Goal: Transaction & Acquisition: Subscribe to service/newsletter

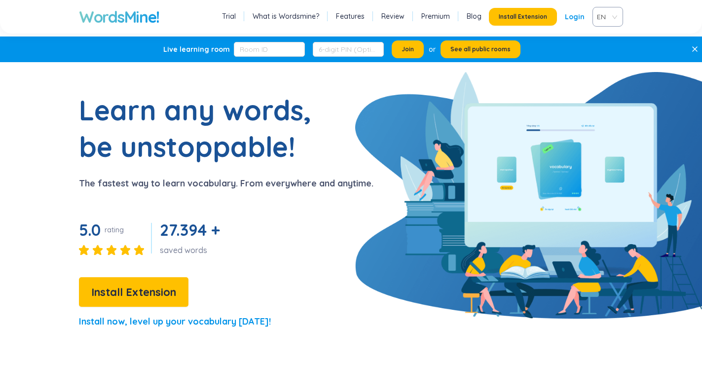
scroll to position [49, 0]
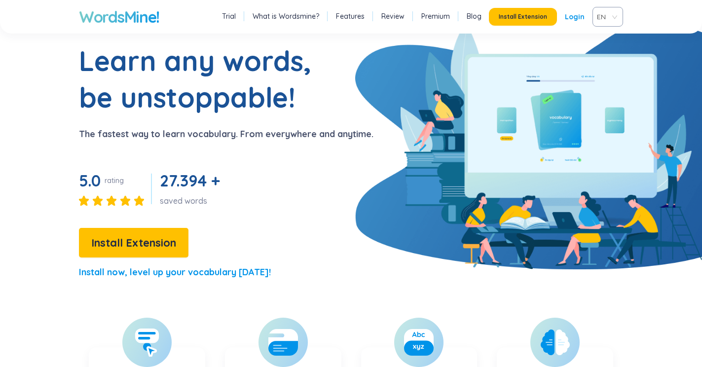
click at [231, 23] on div "Trial What is Wordsmine? Features Review Premium Blog Install Extension Login EN" at bounding box center [422, 17] width 404 height 20
click at [695, 288] on section "Learn any words, be unstoppable! The fastest way to learn vocabulary. From ever…" at bounding box center [351, 165] width 702 height 246
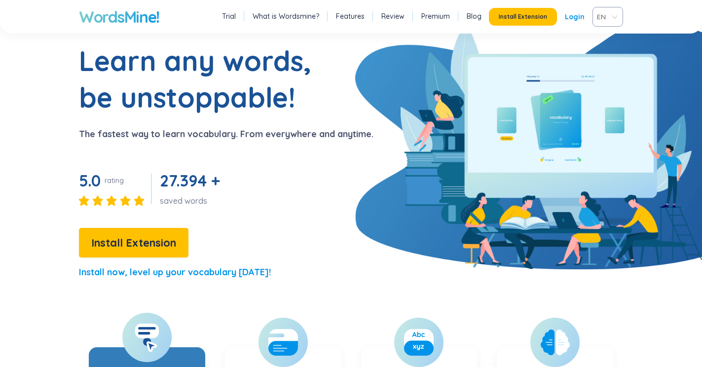
click at [146, 352] on div at bounding box center [146, 337] width 49 height 49
click at [142, 341] on icon at bounding box center [147, 337] width 25 height 29
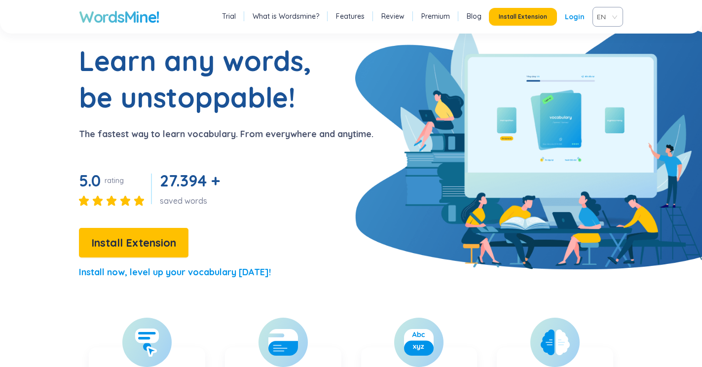
click at [467, 17] on link "Blog" at bounding box center [474, 16] width 15 height 10
click at [537, 14] on span "Install Extension" at bounding box center [523, 17] width 48 height 8
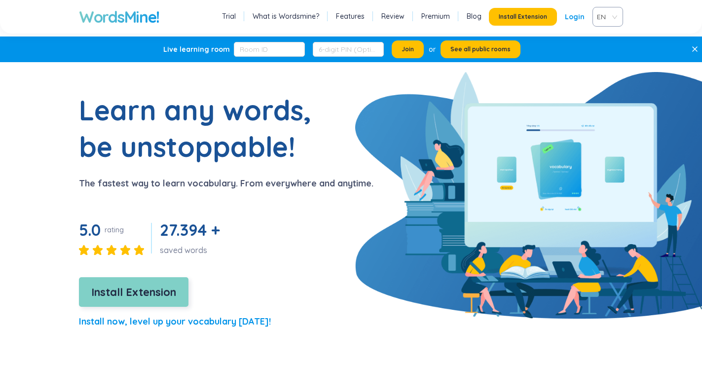
click at [127, 297] on span "Install Extension" at bounding box center [133, 292] width 85 height 17
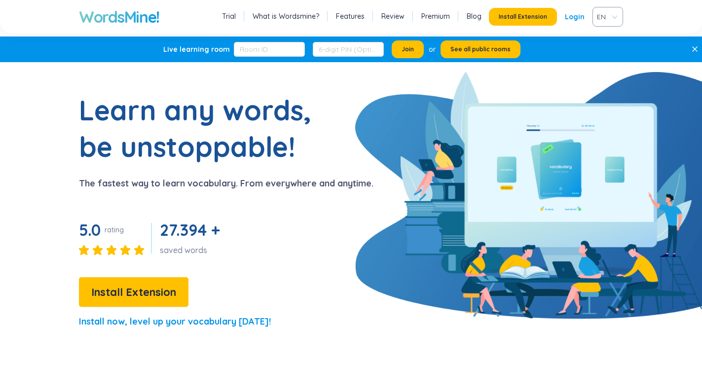
click at [188, 227] on span "27.394 +" at bounding box center [190, 230] width 60 height 20
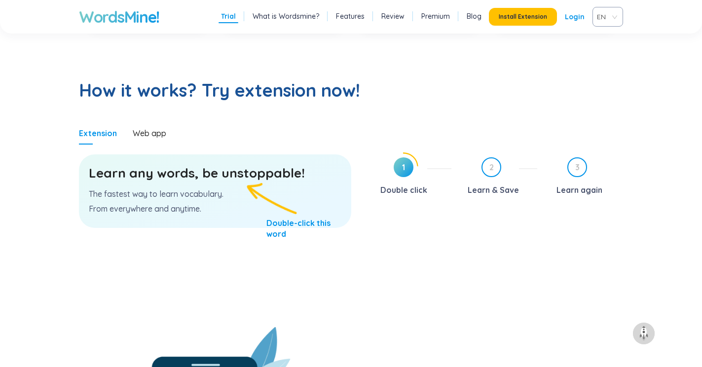
scroll to position [476, 0]
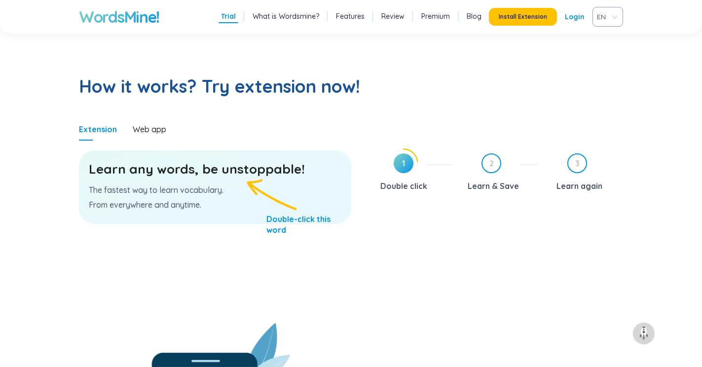
click at [234, 195] on p "The fastest way to learn vocabulary." at bounding box center [215, 189] width 253 height 11
drag, startPoint x: 168, startPoint y: 171, endPoint x: 169, endPoint y: 176, distance: 5.0
click at [169, 176] on h3 "Learn any words, be unstoppable!" at bounding box center [215, 169] width 253 height 18
drag, startPoint x: 414, startPoint y: 173, endPoint x: 409, endPoint y: 171, distance: 5.3
click at [410, 171] on div "1" at bounding box center [404, 163] width 20 height 20
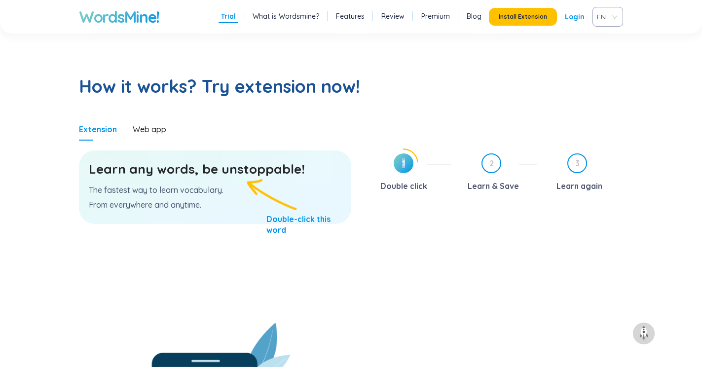
click at [401, 165] on span "1" at bounding box center [404, 163] width 20 height 20
drag, startPoint x: 410, startPoint y: 159, endPoint x: 397, endPoint y: 190, distance: 33.4
click at [397, 190] on div "1 Double click" at bounding box center [409, 173] width 86 height 40
click at [412, 179] on div "Double click" at bounding box center [403, 186] width 47 height 16
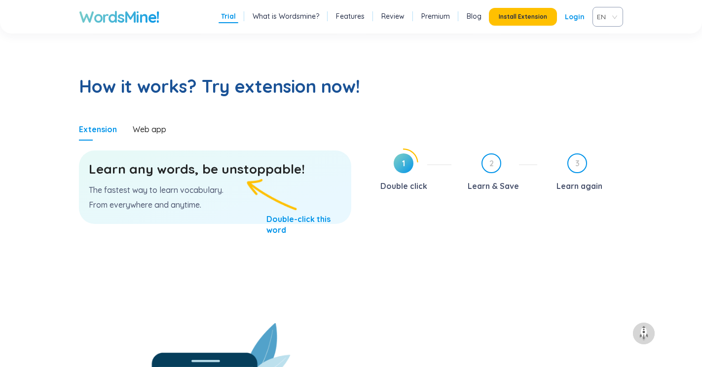
click at [390, 161] on icon at bounding box center [404, 163] width 29 height 29
drag, startPoint x: 390, startPoint y: 161, endPoint x: 365, endPoint y: 160, distance: 25.7
click at [388, 161] on div "1 Double click" at bounding box center [409, 173] width 86 height 40
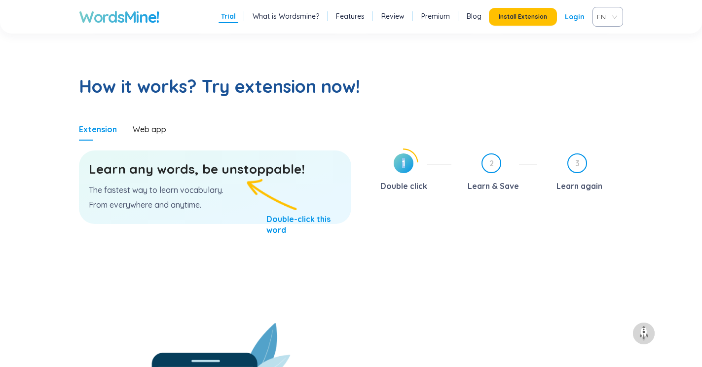
click at [365, 160] on div "Extension Web app Learn any words, be unstoppable! The fastest way to learn voc…" at bounding box center [351, 220] width 544 height 205
click at [372, 155] on div "1 Double click" at bounding box center [409, 173] width 86 height 40
click at [398, 164] on span "1" at bounding box center [404, 163] width 20 height 20
drag, startPoint x: 398, startPoint y: 164, endPoint x: 233, endPoint y: 175, distance: 165.1
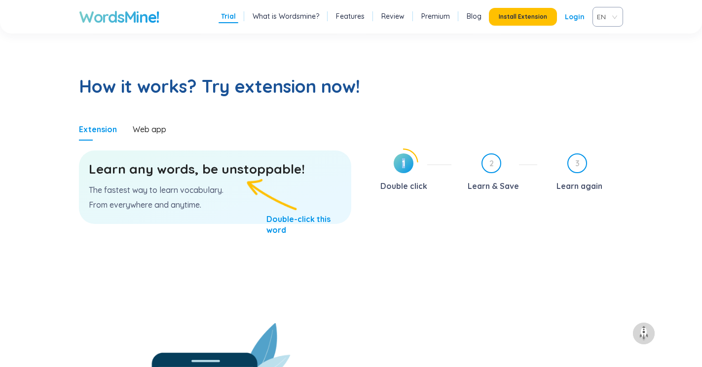
click at [303, 175] on div "Extension Web app Learn any words, be unstoppable! The fastest way to learn voc…" at bounding box center [351, 220] width 544 height 205
click at [109, 157] on div "Learn any words, be unstoppable! The fastest way to learn vocabulary. From ever…" at bounding box center [215, 187] width 272 height 74
click at [130, 155] on div "Learn any words, be unstoppable! The fastest way to learn vocabulary. From ever…" at bounding box center [215, 187] width 272 height 74
drag, startPoint x: 164, startPoint y: 159, endPoint x: 174, endPoint y: 165, distance: 10.8
click at [170, 164] on div "Learn any words, be unstoppable! The fastest way to learn vocabulary. From ever…" at bounding box center [215, 187] width 272 height 74
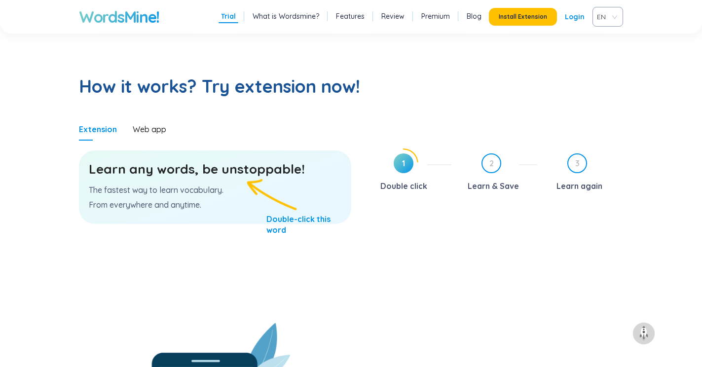
click at [176, 165] on h3 "Learn any words, be unstoppable!" at bounding box center [215, 169] width 253 height 18
drag, startPoint x: 166, startPoint y: 150, endPoint x: 143, endPoint y: 130, distance: 31.1
click at [155, 146] on section "Learn any words, be unstoppable! The fastest way to learn vocabulary. From ever…" at bounding box center [215, 232] width 272 height 183
click at [141, 123] on div "Web app" at bounding box center [150, 129] width 34 height 23
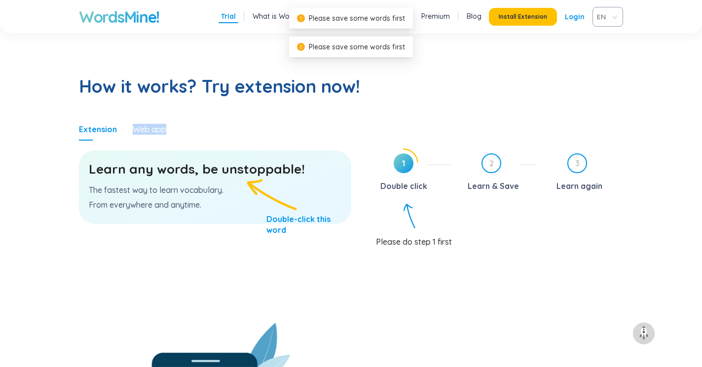
click at [141, 123] on div "Web app" at bounding box center [150, 129] width 34 height 23
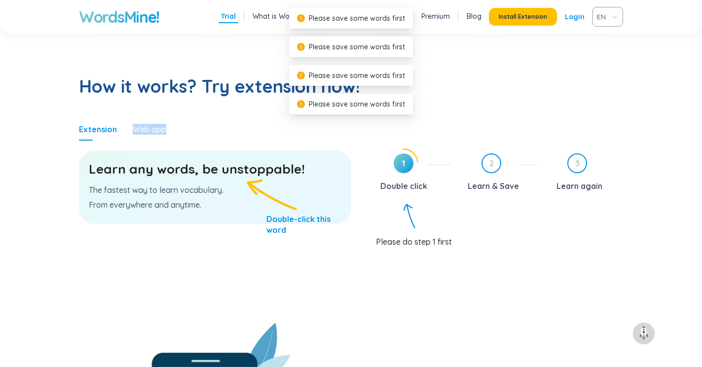
click at [141, 123] on div "Web app" at bounding box center [150, 129] width 34 height 23
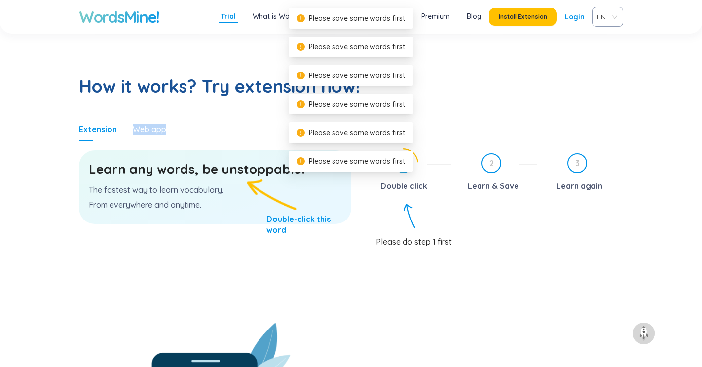
click at [141, 123] on div "Web app" at bounding box center [150, 129] width 34 height 23
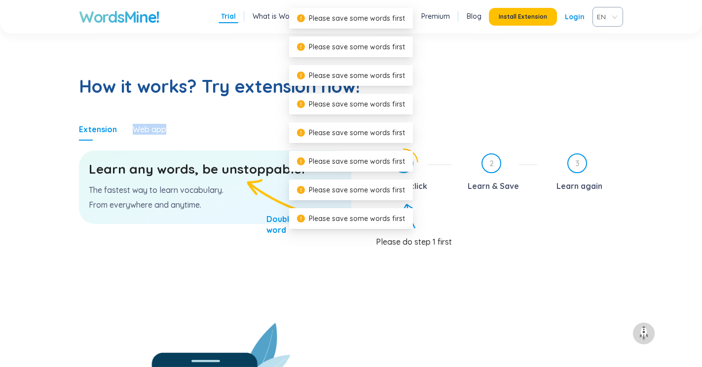
click at [141, 123] on div "Web app" at bounding box center [150, 129] width 34 height 23
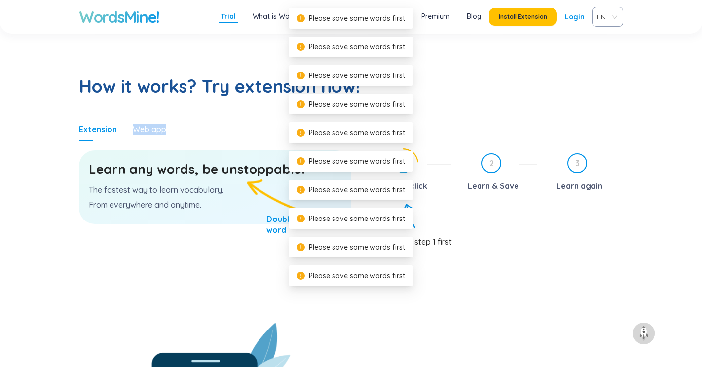
click at [141, 123] on div "Web app" at bounding box center [150, 129] width 34 height 23
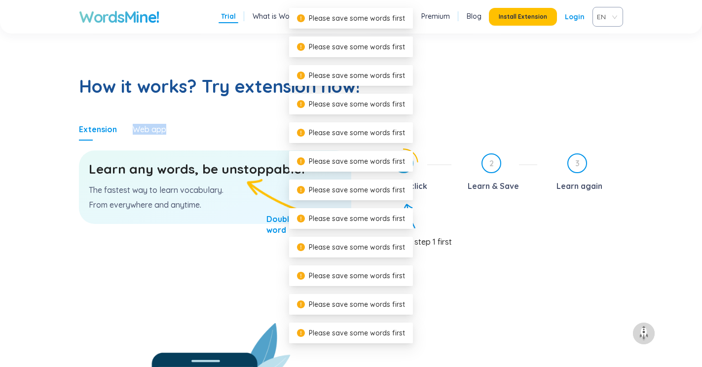
click at [141, 123] on div "Web app" at bounding box center [150, 129] width 34 height 23
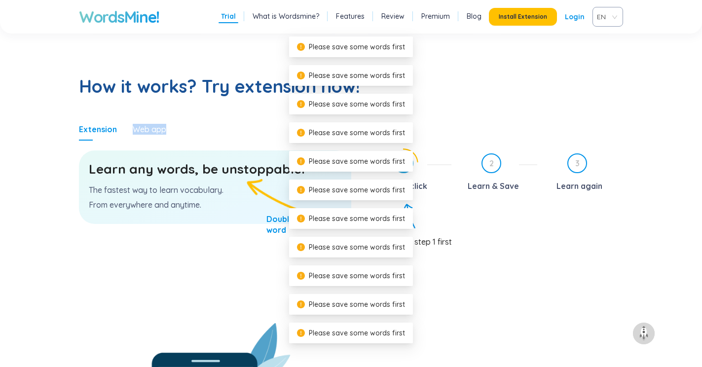
click at [141, 123] on div "Web app" at bounding box center [150, 129] width 34 height 23
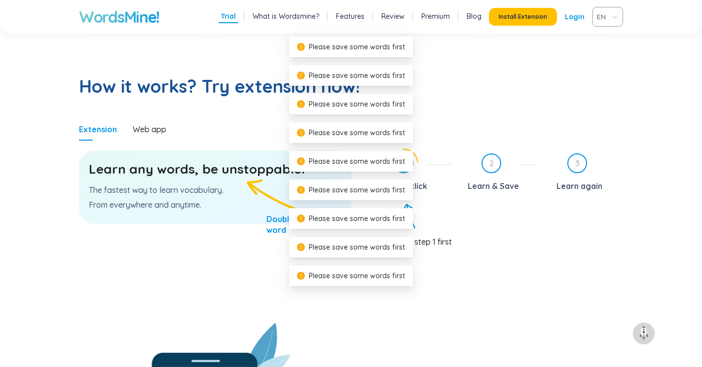
click at [193, 247] on section "Learn any words, be unstoppable! The fastest way to learn vocabulary. From ever…" at bounding box center [215, 232] width 272 height 183
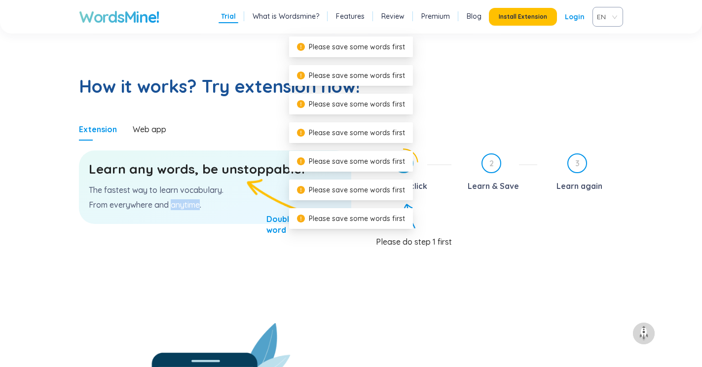
click at [197, 247] on section "Learn any words, be unstoppable! The fastest way to learn vocabulary. From ever…" at bounding box center [215, 232] width 272 height 183
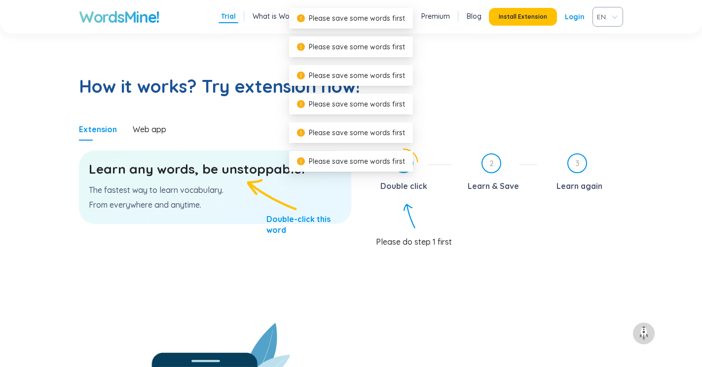
click at [201, 246] on section "Learn any words, be unstoppable! The fastest way to learn vocabulary. From ever…" at bounding box center [215, 232] width 272 height 183
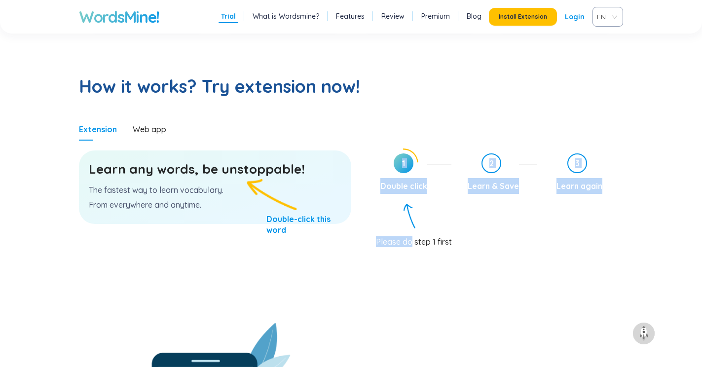
drag, startPoint x: 411, startPoint y: 215, endPoint x: 397, endPoint y: 154, distance: 62.3
click at [397, 154] on div "1 Double click 2 Learn & Save 3 Learn again Please do step 1 first" at bounding box center [495, 235] width 258 height 175
click at [398, 161] on span "1" at bounding box center [404, 163] width 20 height 20
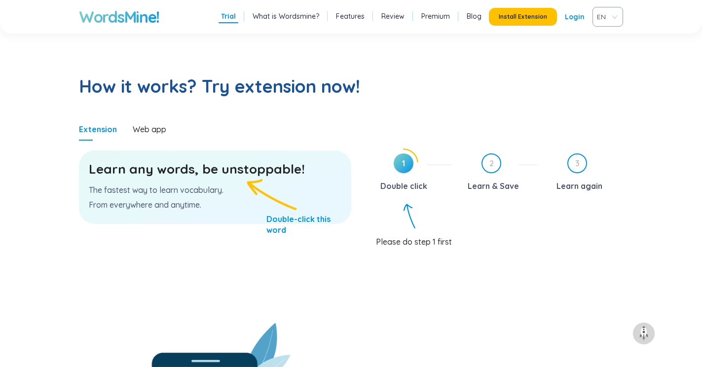
click at [404, 164] on span "1" at bounding box center [404, 163] width 20 height 20
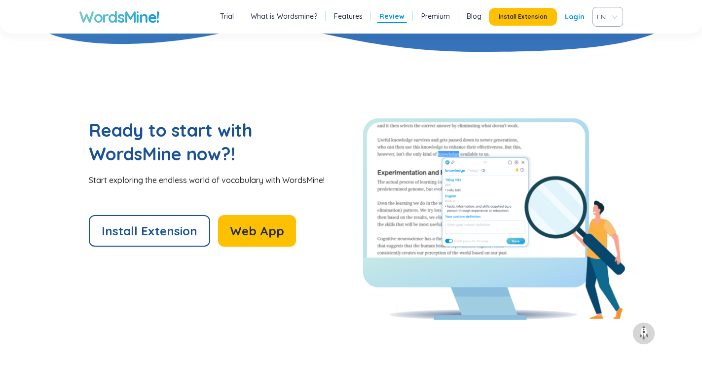
scroll to position [2020, 0]
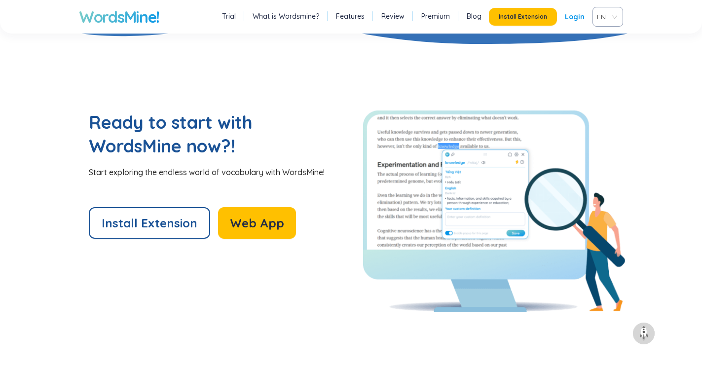
drag, startPoint x: 677, startPoint y: 283, endPoint x: 672, endPoint y: 290, distance: 8.6
click at [672, 290] on section "Ready to start with WordsMine now?! Start exploring the endless world of vocabu…" at bounding box center [351, 211] width 702 height 281
click at [242, 222] on span "Web App" at bounding box center [257, 223] width 54 height 16
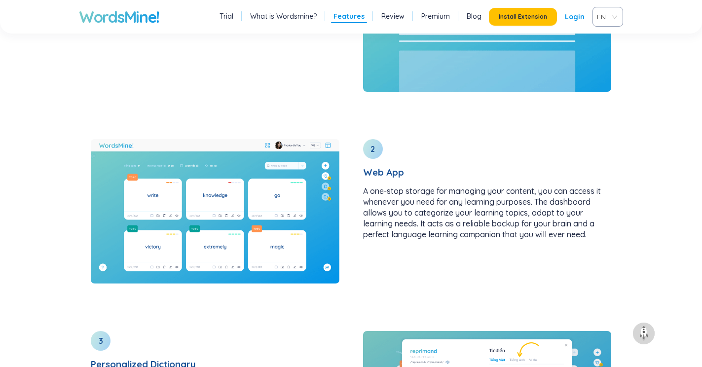
scroll to position [1248, 0]
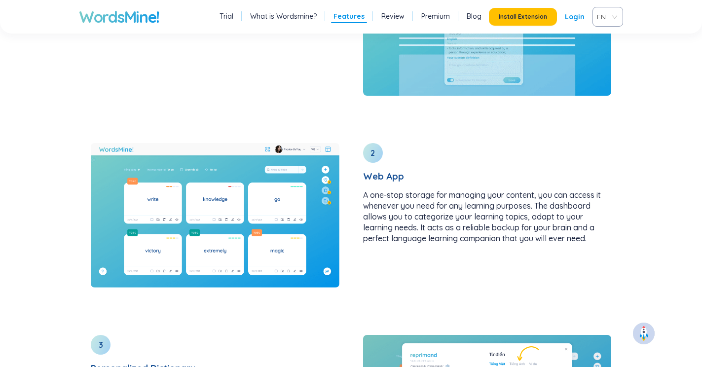
click at [640, 329] on img at bounding box center [644, 334] width 16 height 16
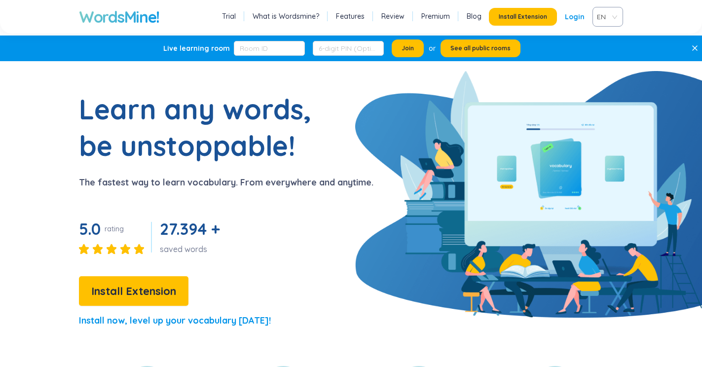
scroll to position [0, 0]
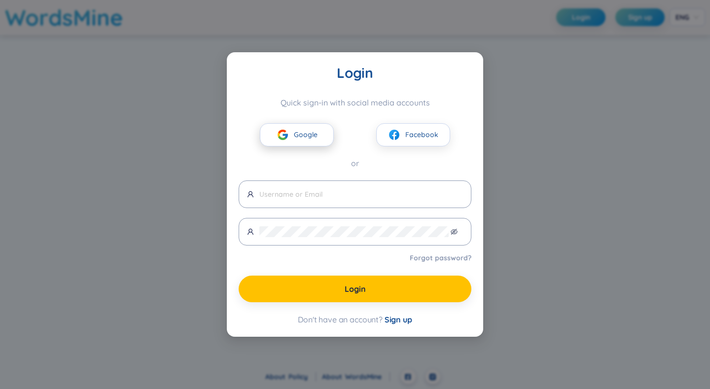
click at [277, 130] on img at bounding box center [283, 135] width 12 height 12
click at [283, 133] on img at bounding box center [283, 135] width 12 height 12
click at [305, 133] on span "Google" at bounding box center [306, 134] width 24 height 11
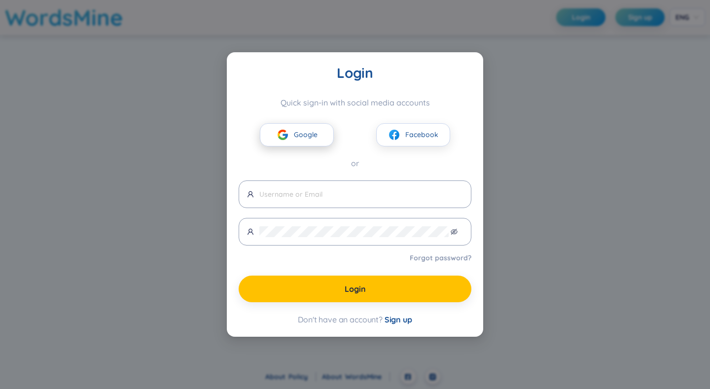
click at [305, 133] on span "Google" at bounding box center [306, 134] width 24 height 11
click at [315, 195] on input "text" at bounding box center [361, 194] width 204 height 11
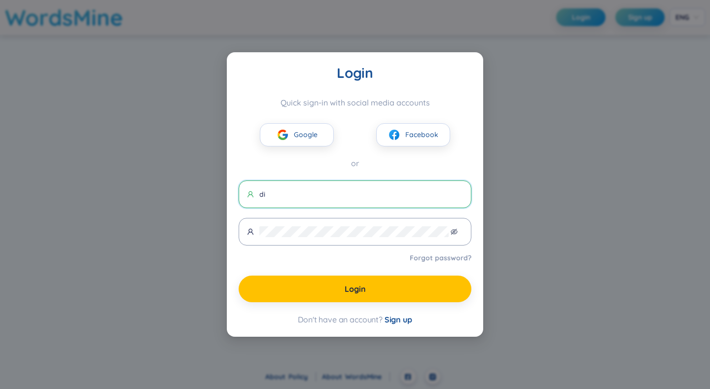
type input "d"
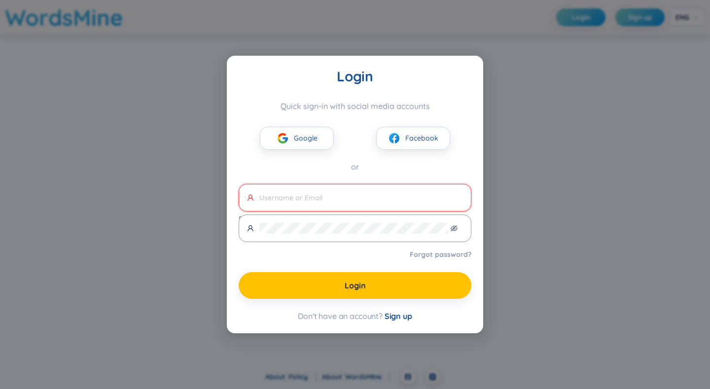
click at [574, 158] on div "Login Quick sign-in with social media accounts Google Facebook or Please enter …" at bounding box center [355, 194] width 710 height 389
drag, startPoint x: 574, startPoint y: 158, endPoint x: 559, endPoint y: 166, distance: 16.6
click at [559, 166] on div "Login Quick sign-in with social media accounts Google Facebook or Please enter …" at bounding box center [355, 194] width 710 height 389
click at [335, 316] on div "Don't have an account? Sign up" at bounding box center [355, 316] width 233 height 11
click at [332, 314] on div "Don't have an account? Sign up" at bounding box center [355, 316] width 233 height 11
